Goal: Task Accomplishment & Management: Complete application form

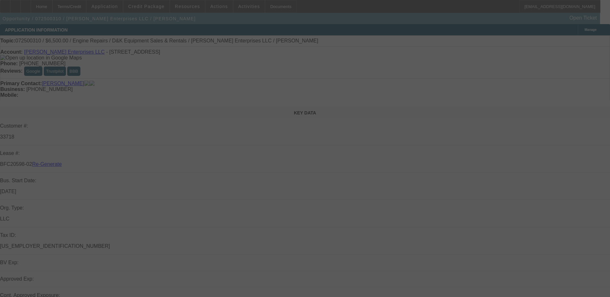
select select "4"
select select "0"
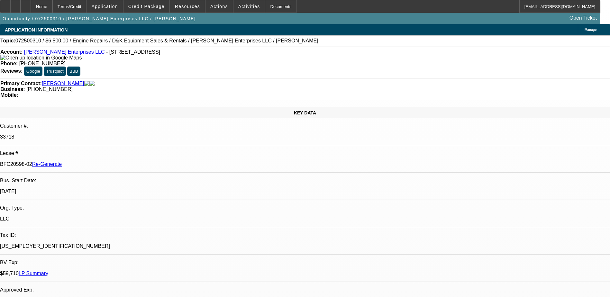
select select "1"
select select "2"
select select "6"
click at [267, 8] on div "Documents" at bounding box center [281, 6] width 32 height 13
click at [321, 12] on div "Home Terms/Credit Application Credit Package Resources Actions Activities Docum…" at bounding box center [300, 6] width 601 height 13
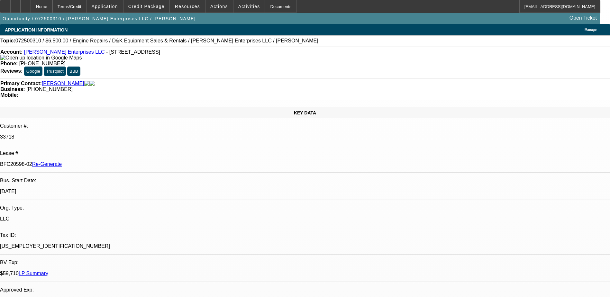
drag, startPoint x: 76, startPoint y: 108, endPoint x: 101, endPoint y: 109, distance: 25.4
click at [101, 162] on div "BFC20598-02 Re-Generate" at bounding box center [305, 165] width 610 height 6
copy p "BFC20598-02"
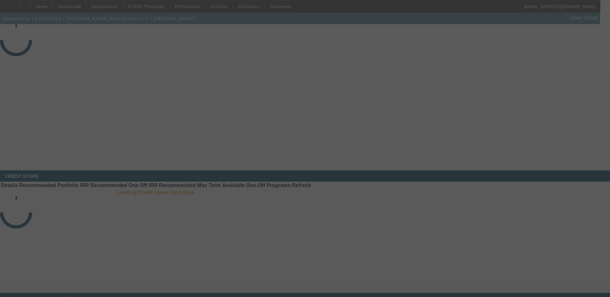
select select "4"
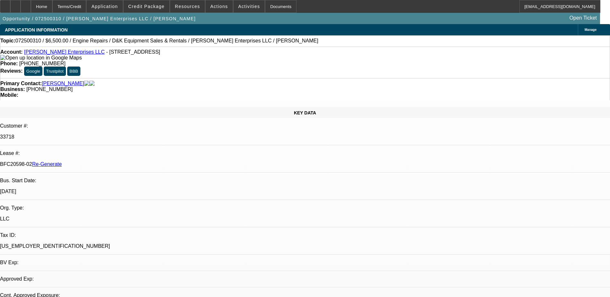
select select "0"
select select "1"
select select "2"
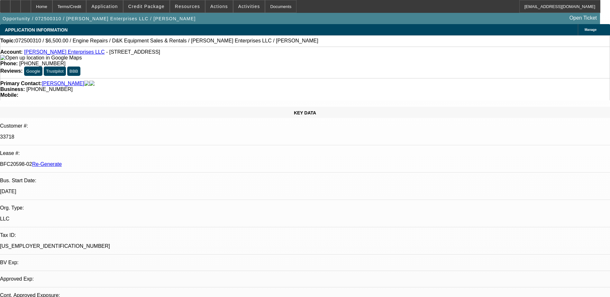
select select "6"
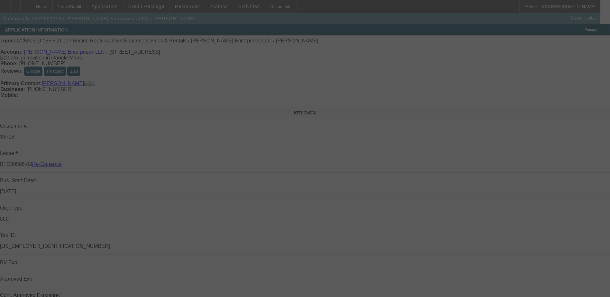
select select "4"
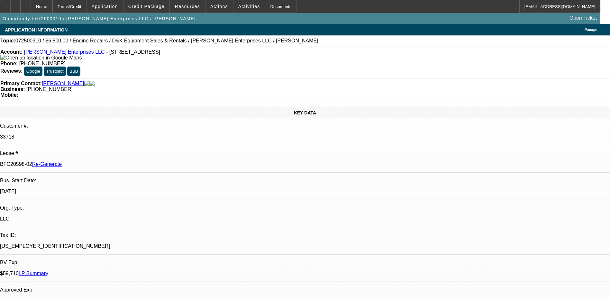
select select "0"
select select "2"
select select "0"
select select "6"
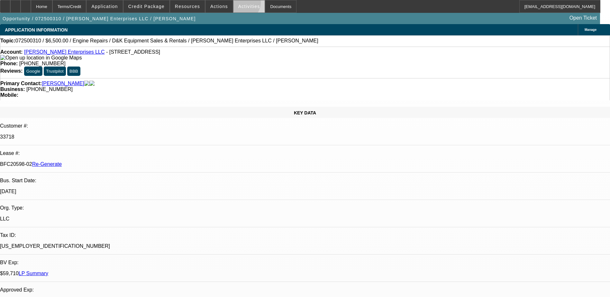
click at [238, 4] on span "Activities" at bounding box center [249, 6] width 22 height 5
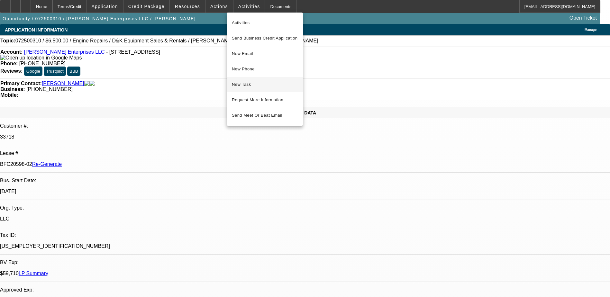
click at [244, 82] on span "New Task" at bounding box center [265, 85] width 66 height 8
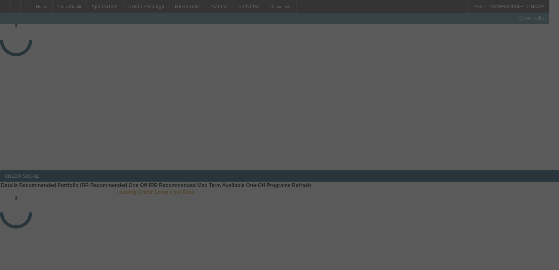
select select "4"
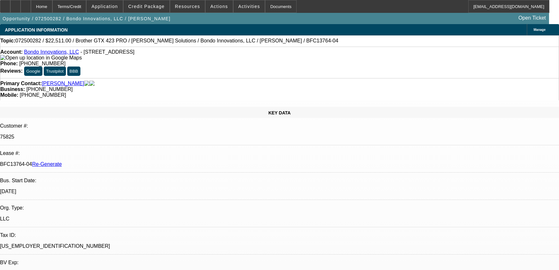
select select "0"
select select "0.1"
select select "1"
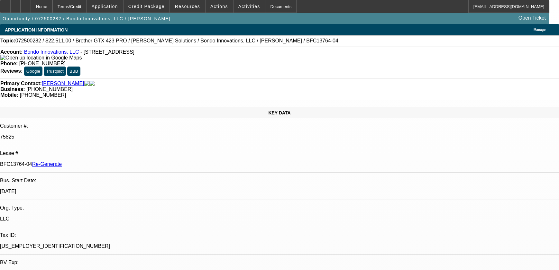
select select "4"
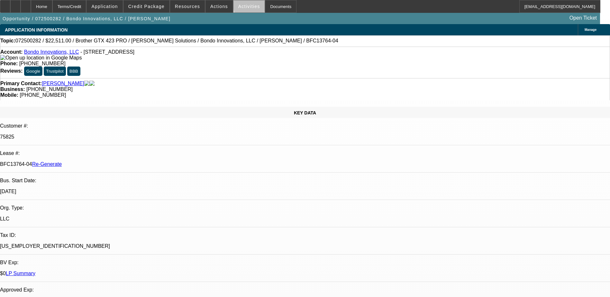
click at [245, 5] on span "Activities" at bounding box center [249, 6] width 22 height 5
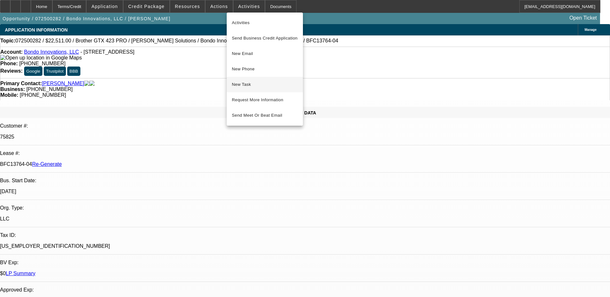
click at [247, 83] on span "New Task" at bounding box center [265, 85] width 66 height 8
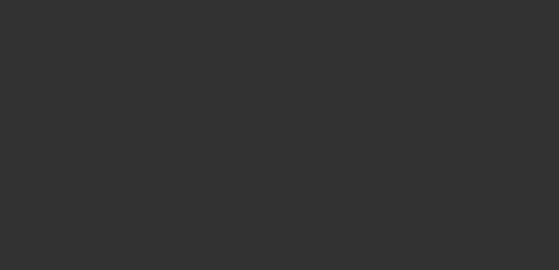
select select "3"
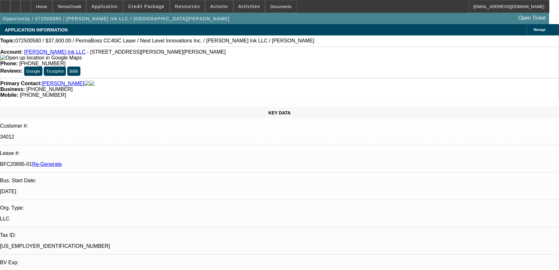
select select "0"
select select "6"
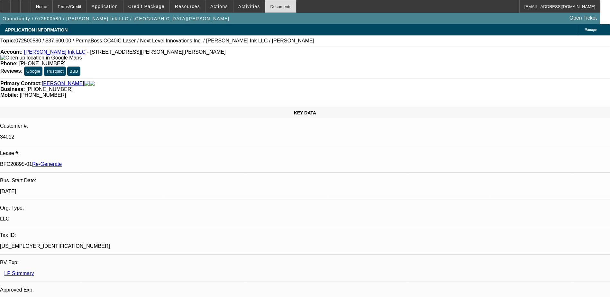
click at [268, 5] on div "Documents" at bounding box center [281, 6] width 32 height 13
